Goal: Find specific page/section: Find specific page/section

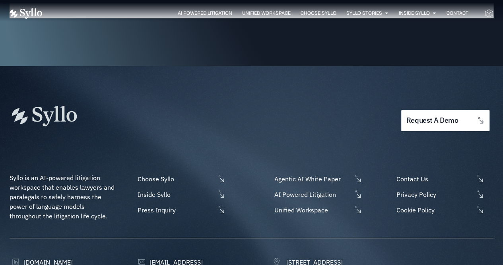
scroll to position [2464, 0]
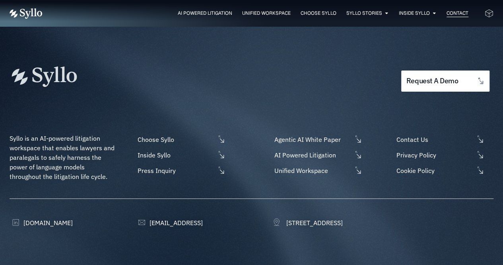
click at [457, 14] on span "Contact" at bounding box center [458, 13] width 22 height 7
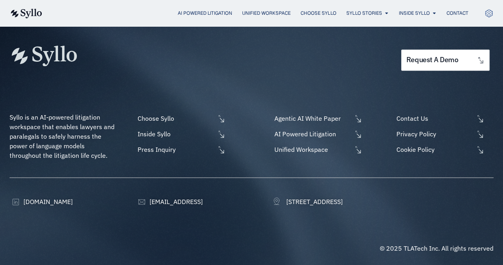
scroll to position [528, 0]
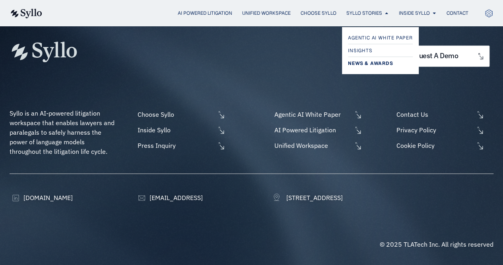
click at [363, 62] on span "News & Awards" at bounding box center [370, 63] width 45 height 10
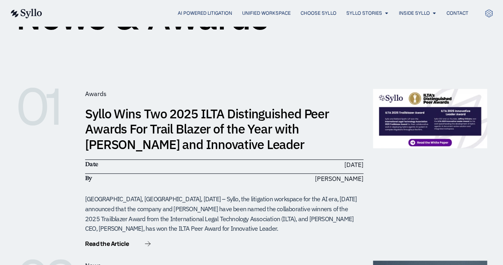
scroll to position [86, 0]
